Goal: Task Accomplishment & Management: Use online tool/utility

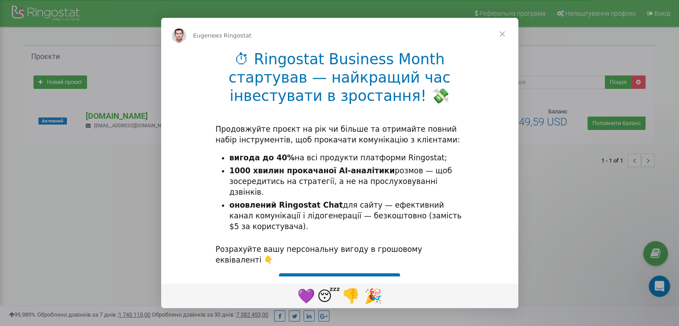
click at [342, 147] on div "⏱ Ringostat Business Month стартував — найкращий час інвестувати в зростання! 💸…" at bounding box center [339, 238] width 357 height 377
click at [501, 33] on span "Закрыть" at bounding box center [502, 34] width 32 height 32
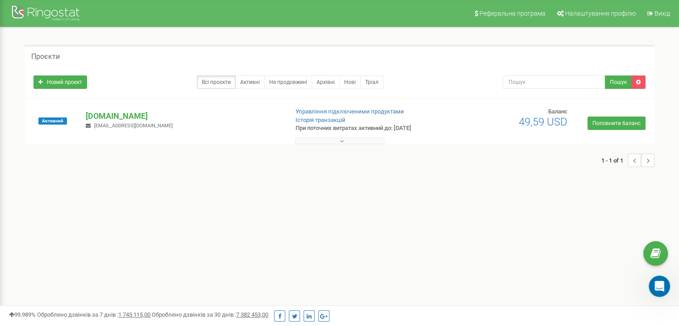
click at [343, 144] on button at bounding box center [339, 140] width 89 height 7
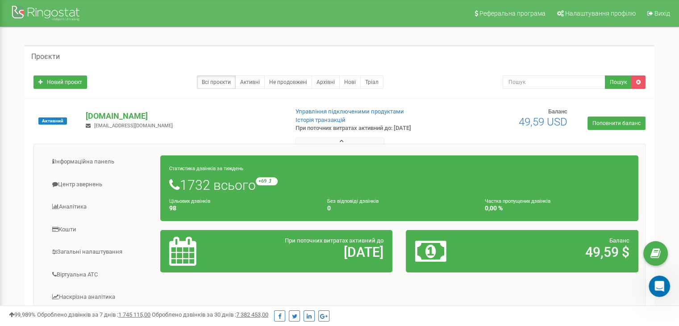
click at [350, 239] on span "При поточних витратах активний до" at bounding box center [334, 240] width 99 height 7
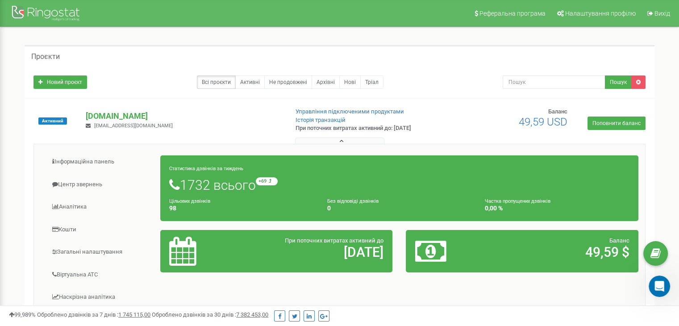
click at [350, 239] on span "При поточних витратах активний до" at bounding box center [334, 240] width 99 height 7
click at [149, 77] on div "Всі проєкти Активні Не продовжені Архівні Нові Тріал" at bounding box center [261, 81] width 456 height 13
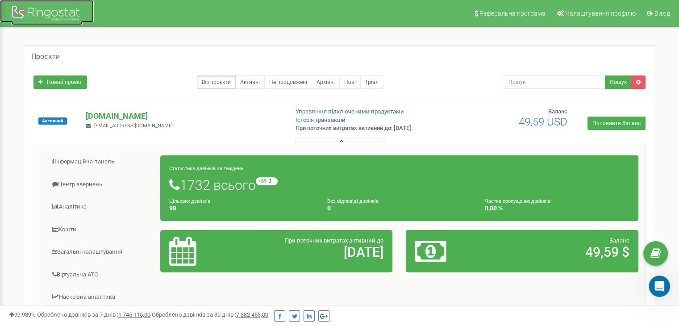
click at [27, 10] on div at bounding box center [46, 14] width 71 height 21
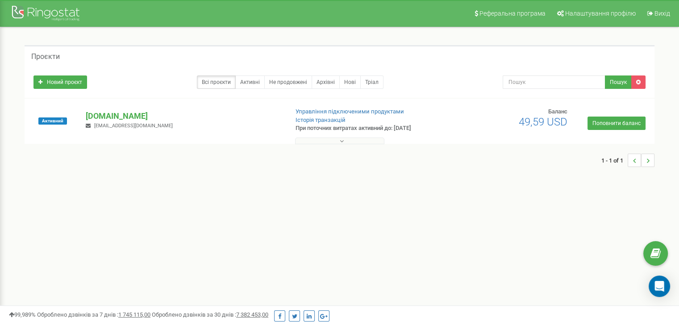
click at [321, 142] on button at bounding box center [339, 140] width 89 height 7
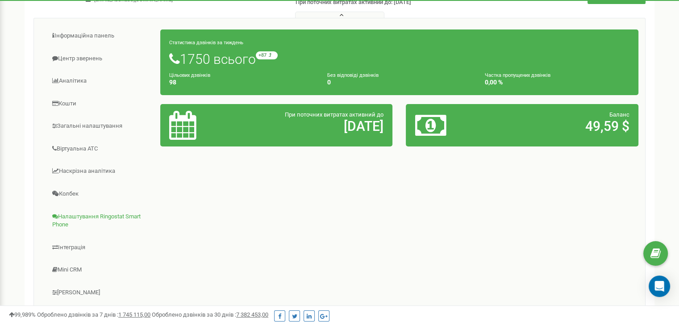
scroll to position [126, 0]
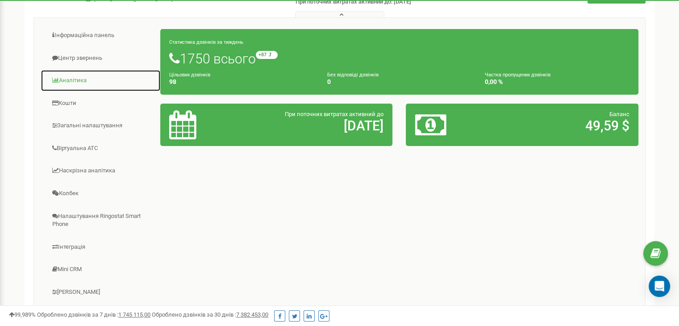
click at [99, 77] on link "Аналiтика" at bounding box center [101, 81] width 120 height 22
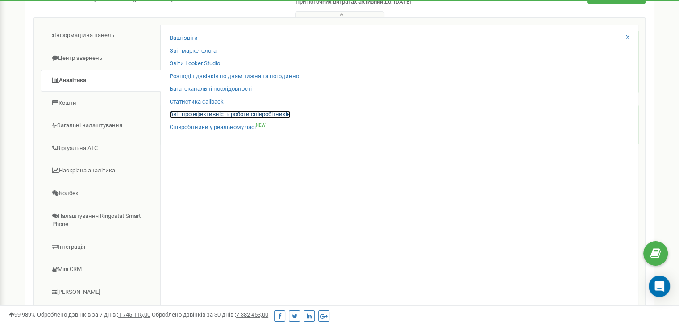
click at [218, 115] on link "Звіт про ефективність роботи співробітників" at bounding box center [230, 114] width 120 height 8
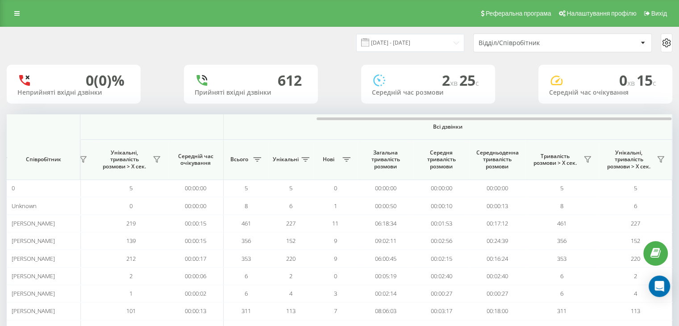
click at [593, 41] on div "Відділ/Співробітник" at bounding box center [557, 43] width 159 height 8
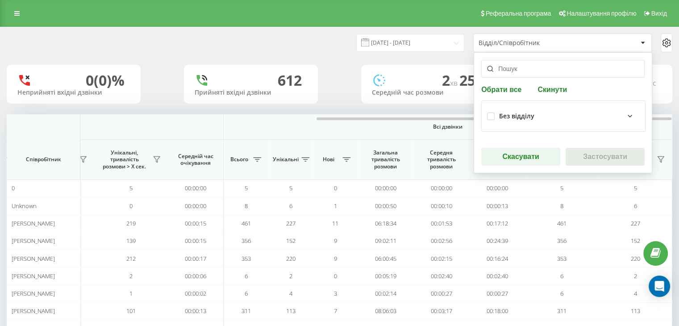
click at [624, 112] on icon at bounding box center [629, 116] width 11 height 11
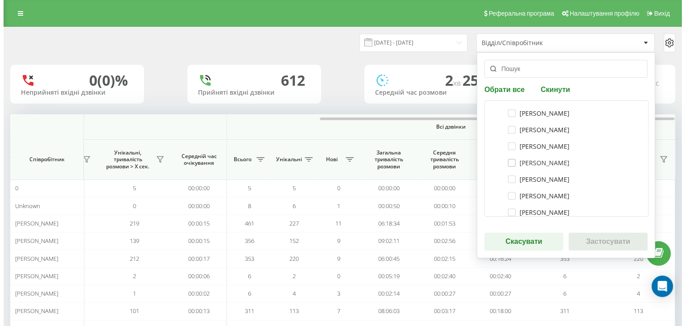
scroll to position [20, 0]
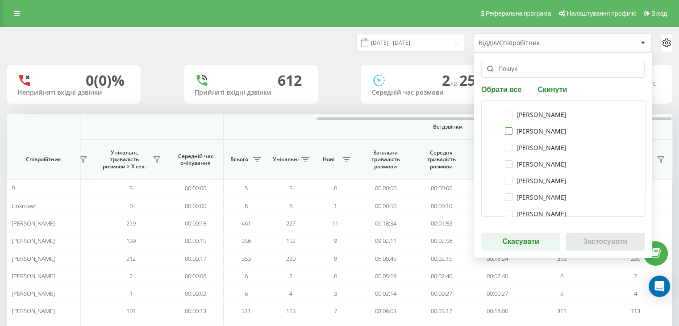
click at [539, 131] on label "Прокопенко Віталій" at bounding box center [536, 131] width 62 height 8
checkbox input "true"
click at [587, 238] on button "Застосувати" at bounding box center [604, 241] width 79 height 18
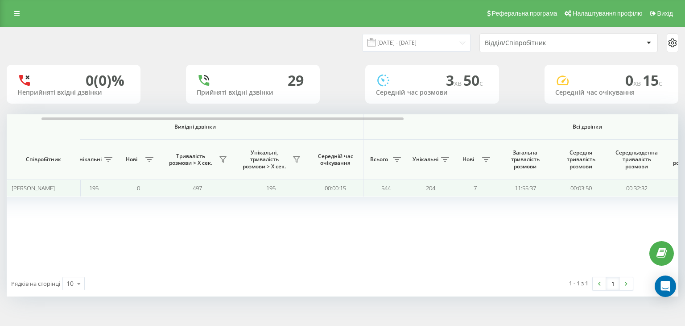
scroll to position [0, 573]
